Goal: Information Seeking & Learning: Learn about a topic

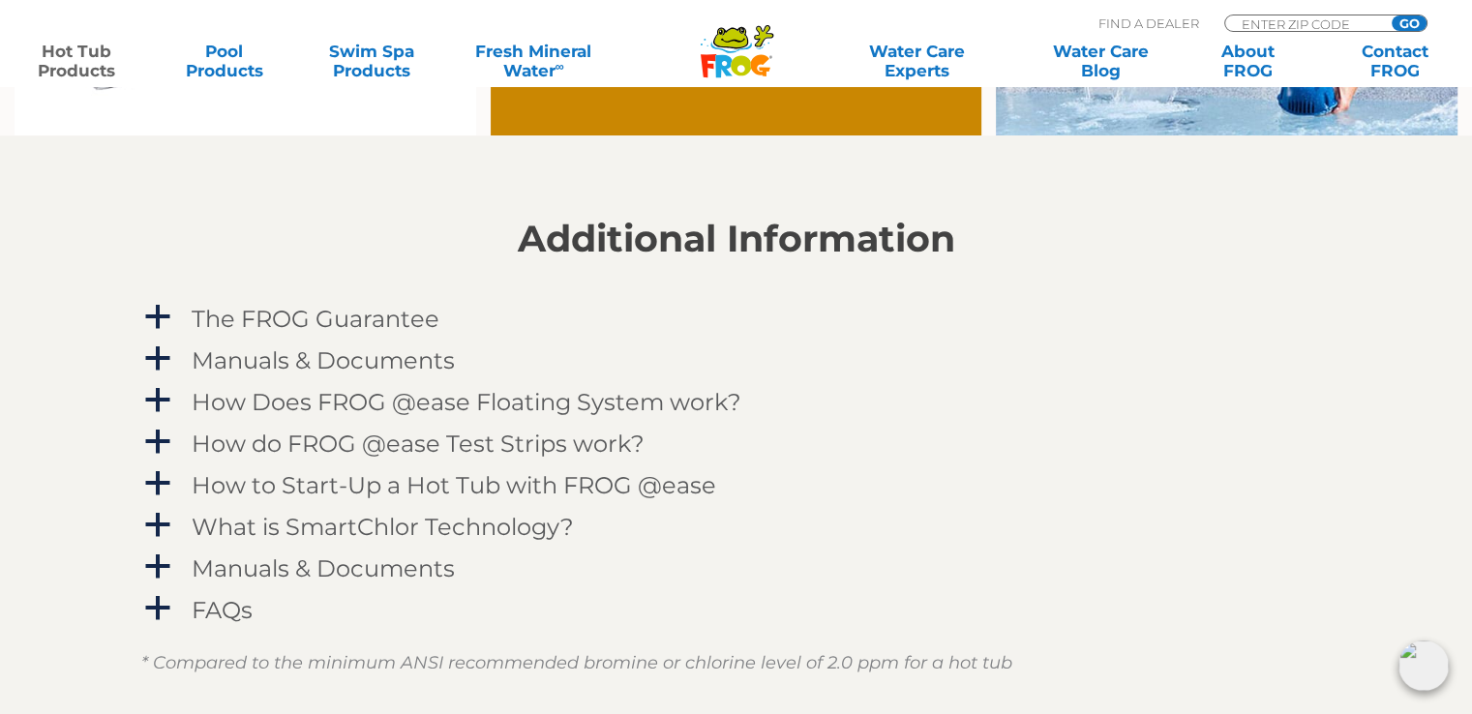
scroll to position [1935, 0]
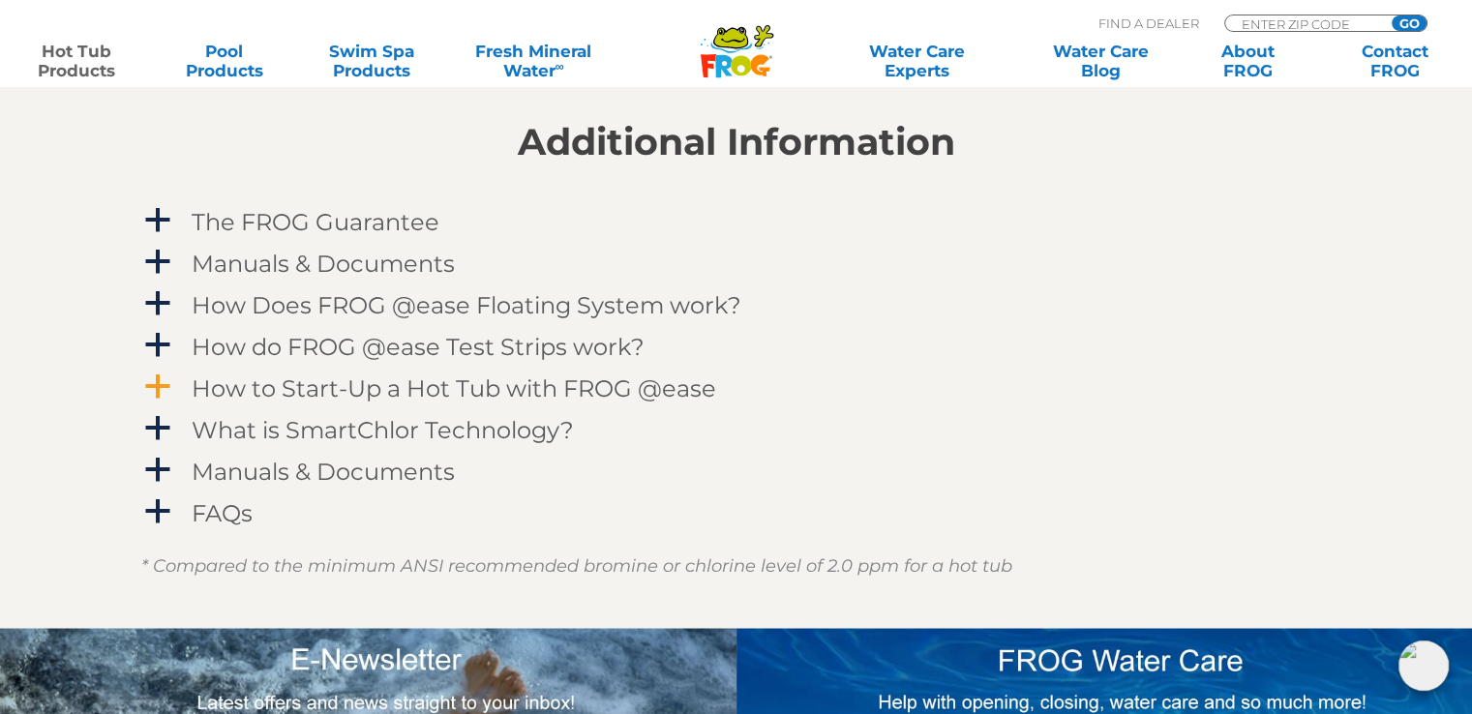
click at [178, 391] on link "a How to Start-Up a Hot Tub with FROG @ease" at bounding box center [736, 389] width 1190 height 36
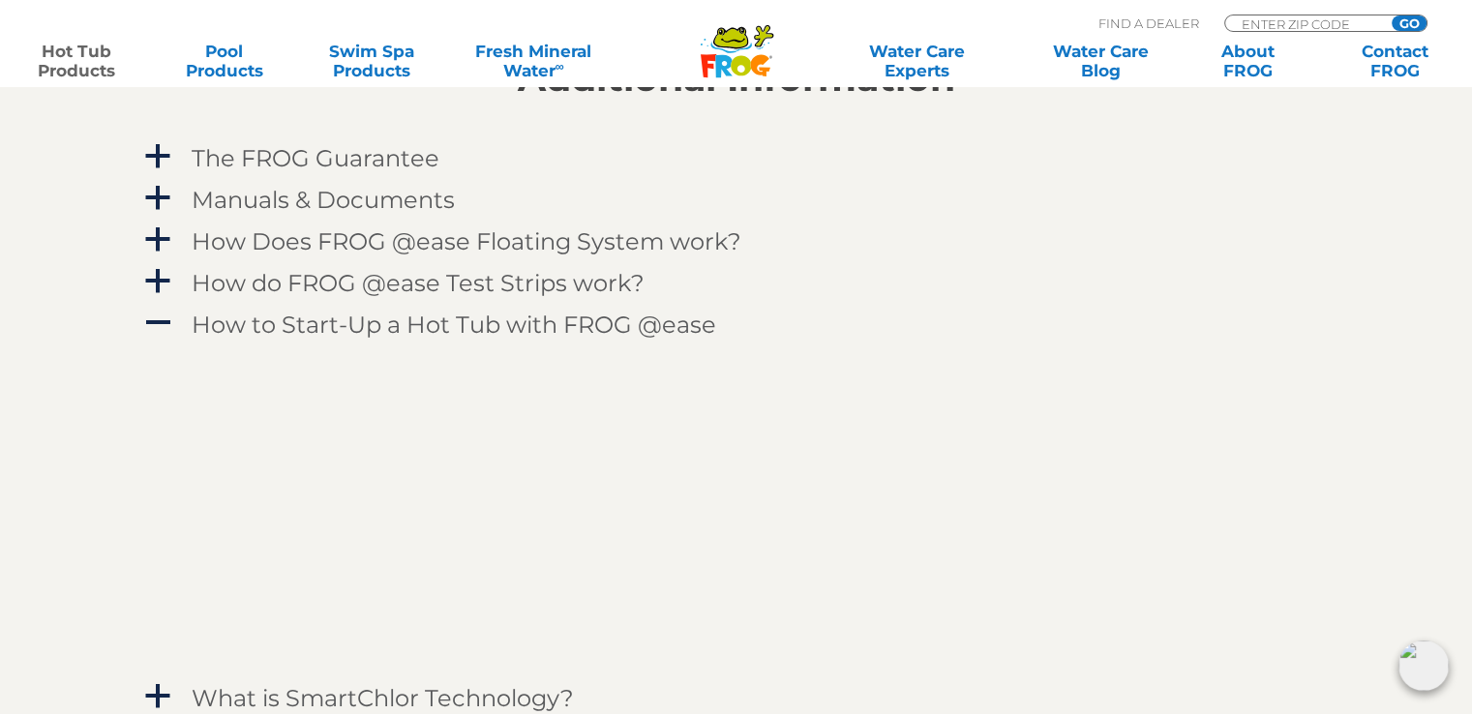
scroll to position [2032, 0]
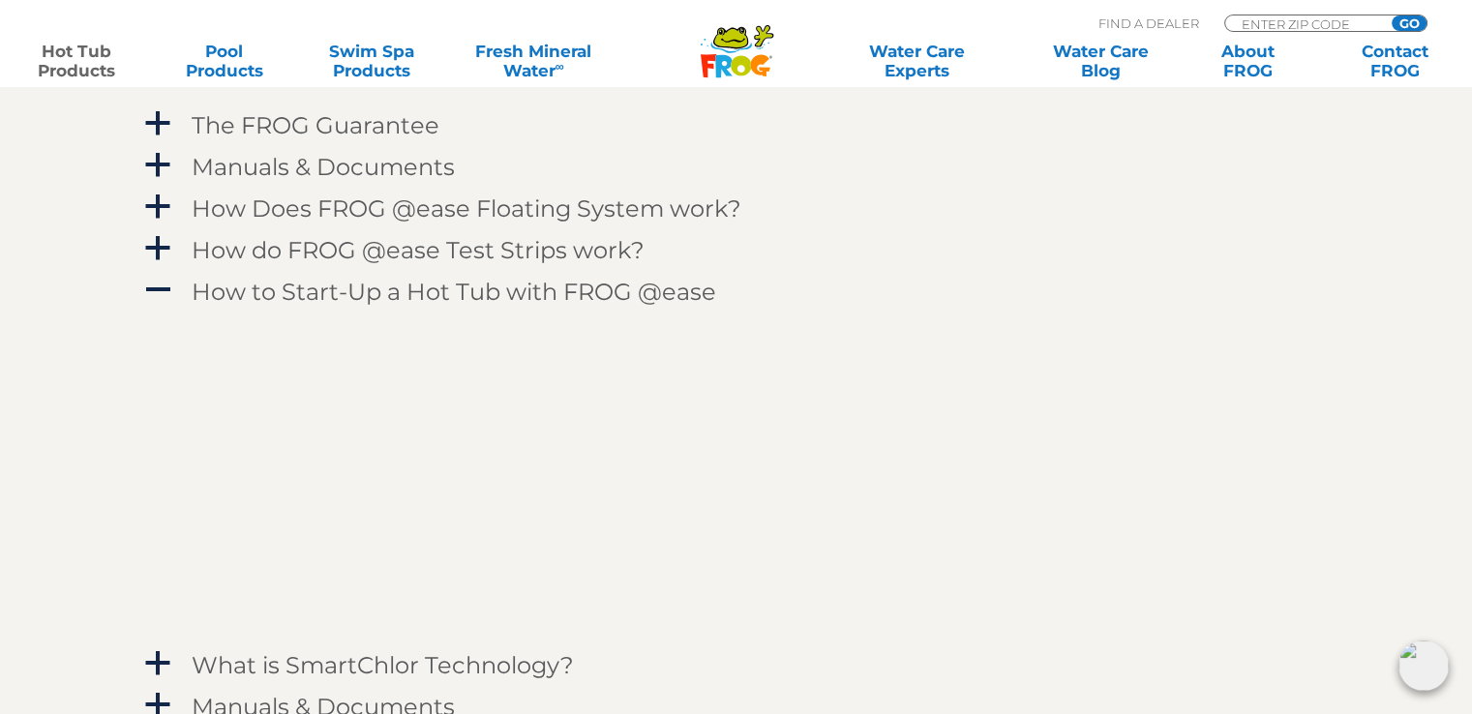
click at [93, 55] on link "Hot Tub Products" at bounding box center [76, 61] width 114 height 39
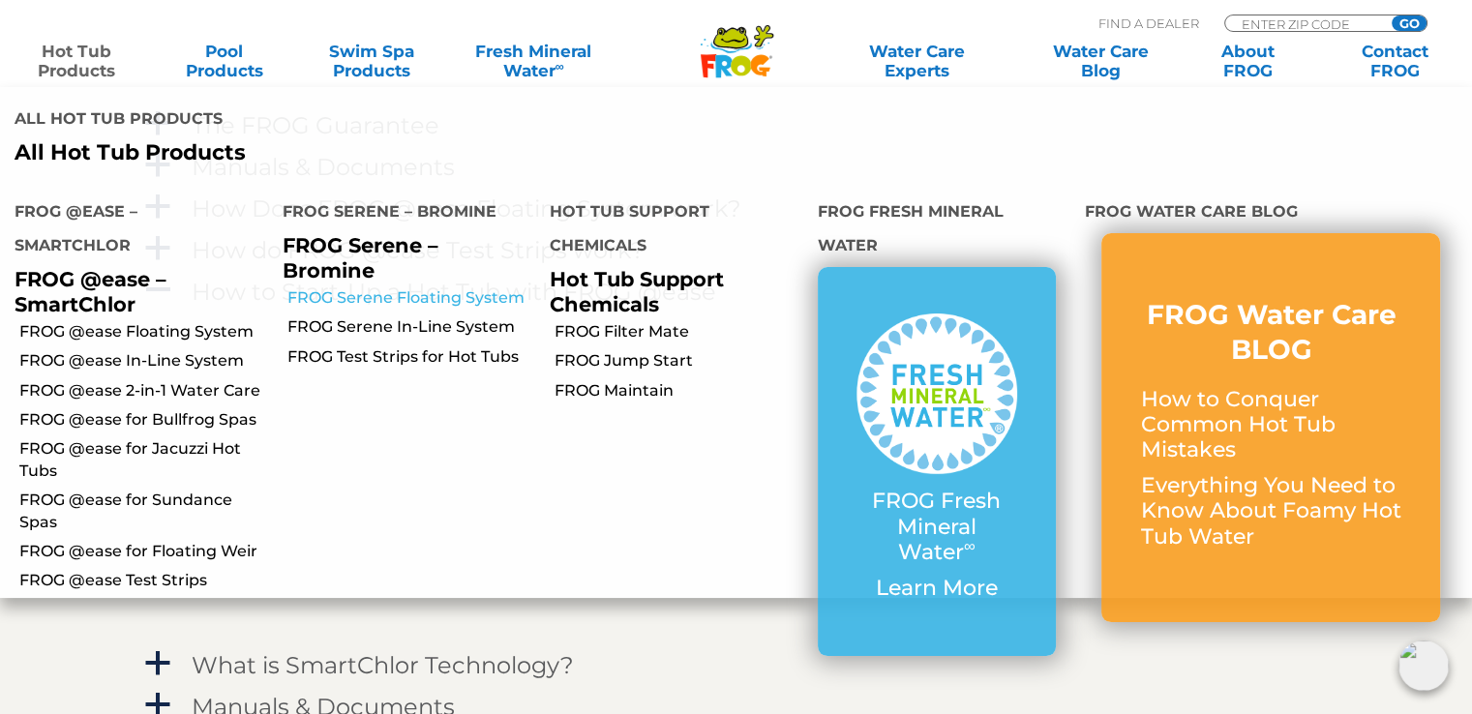
click at [403, 303] on link "FROG Serene Floating System" at bounding box center [411, 297] width 249 height 21
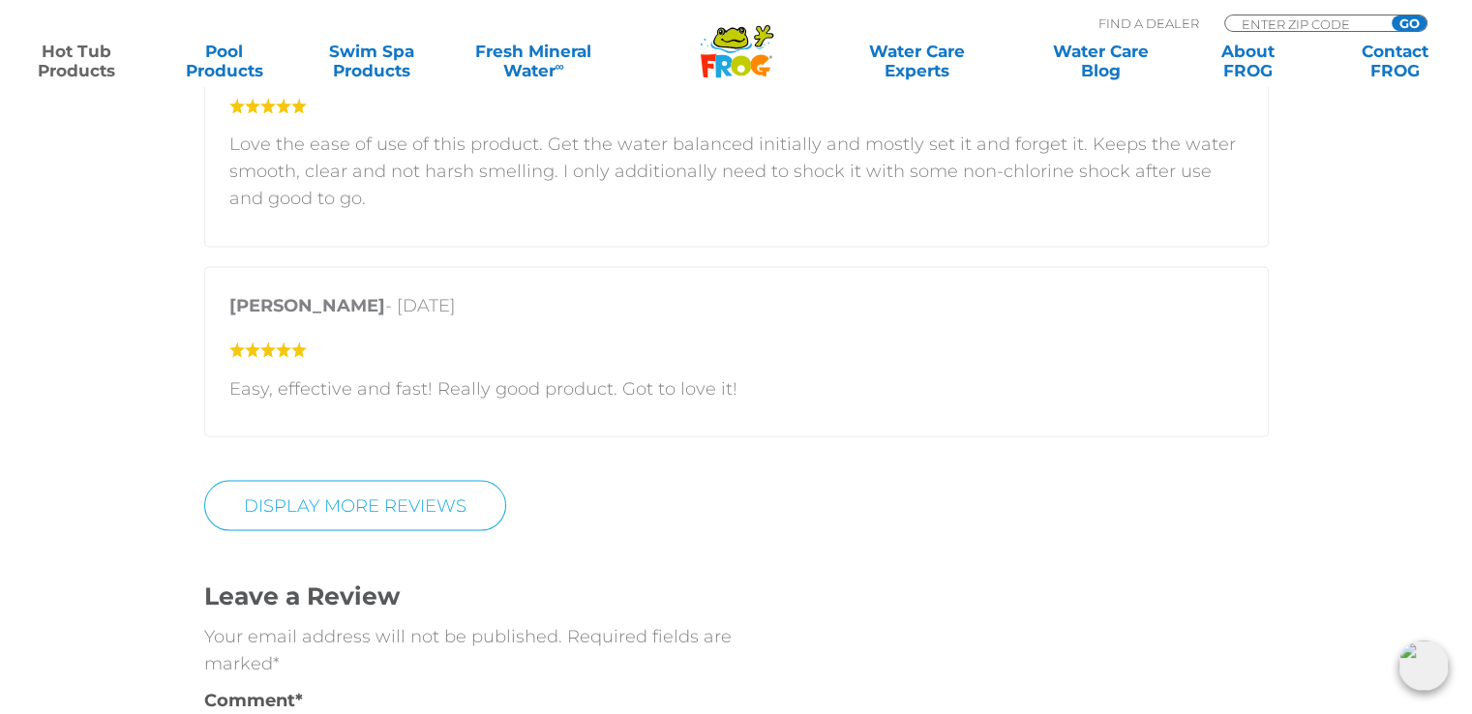
scroll to position [3484, 0]
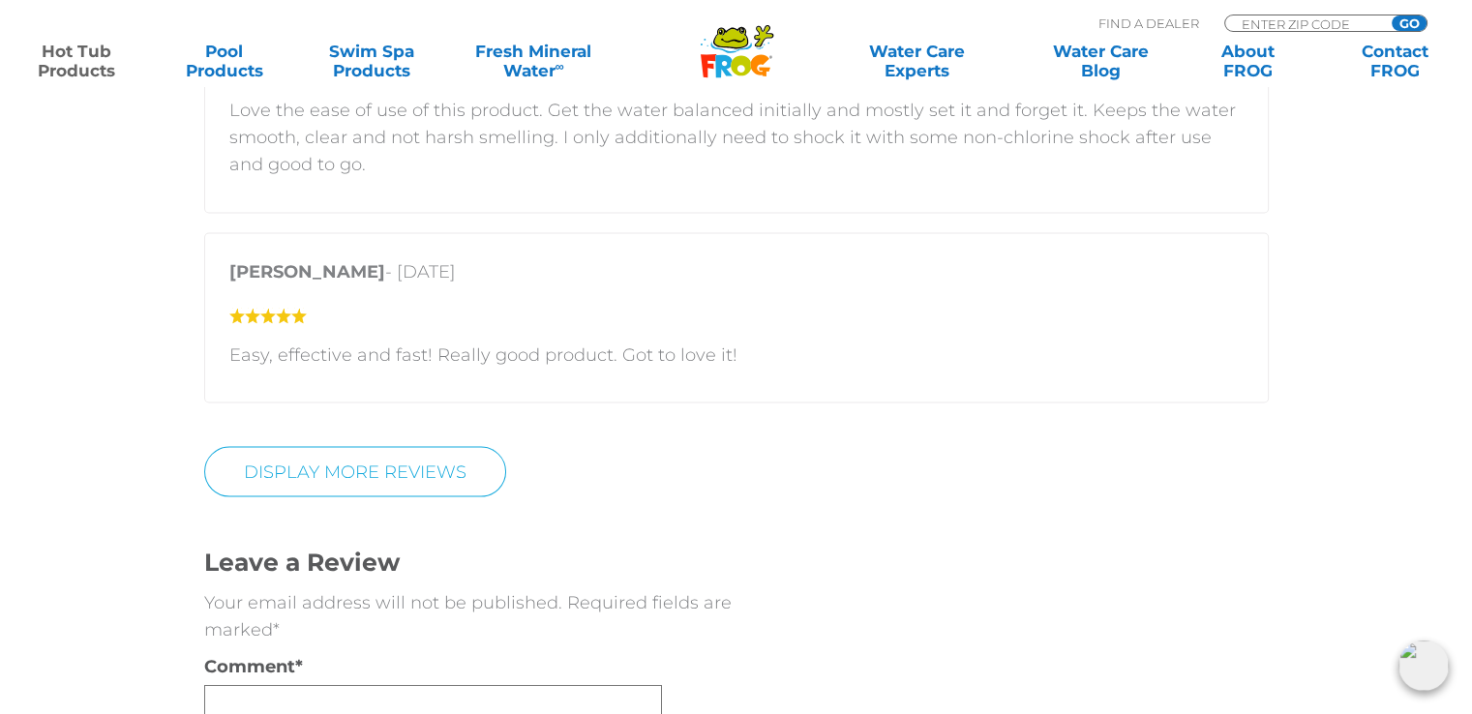
click at [426, 448] on link "Display More Reviews" at bounding box center [355, 471] width 302 height 50
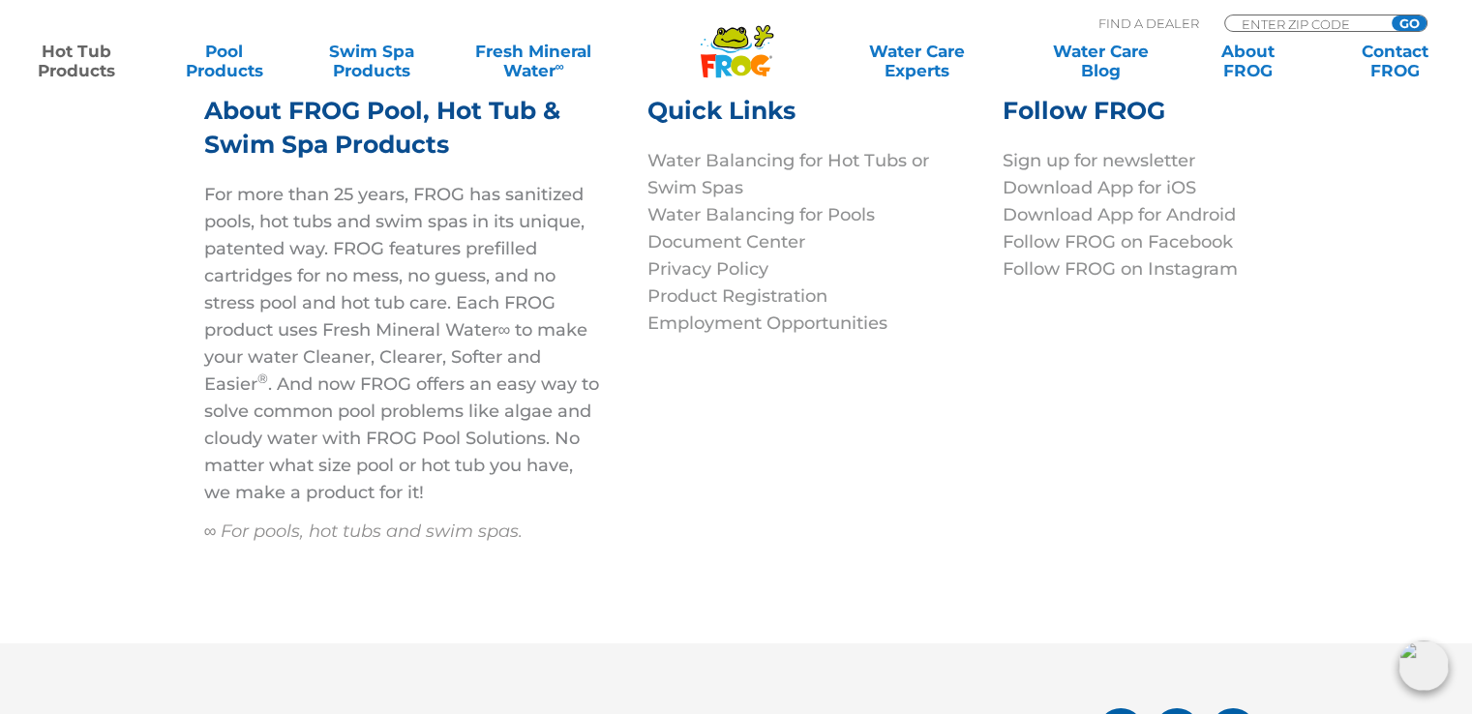
scroll to position [6728, 0]
